Goal: Check status

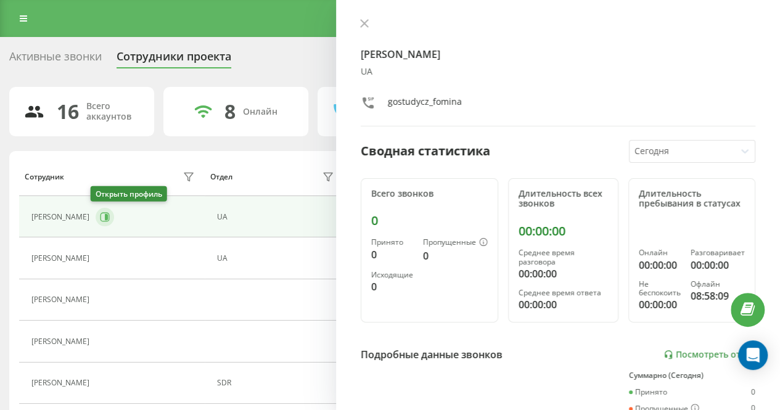
click at [100, 215] on icon at bounding box center [105, 217] width 10 height 10
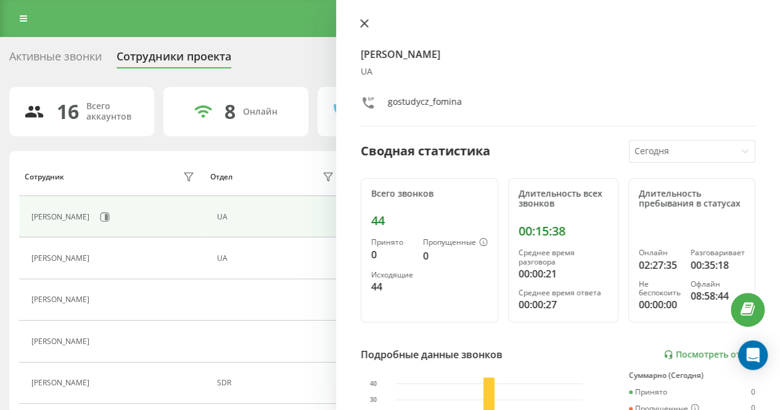
click at [361, 25] on icon at bounding box center [364, 23] width 9 height 9
